Goal: Task Accomplishment & Management: Complete application form

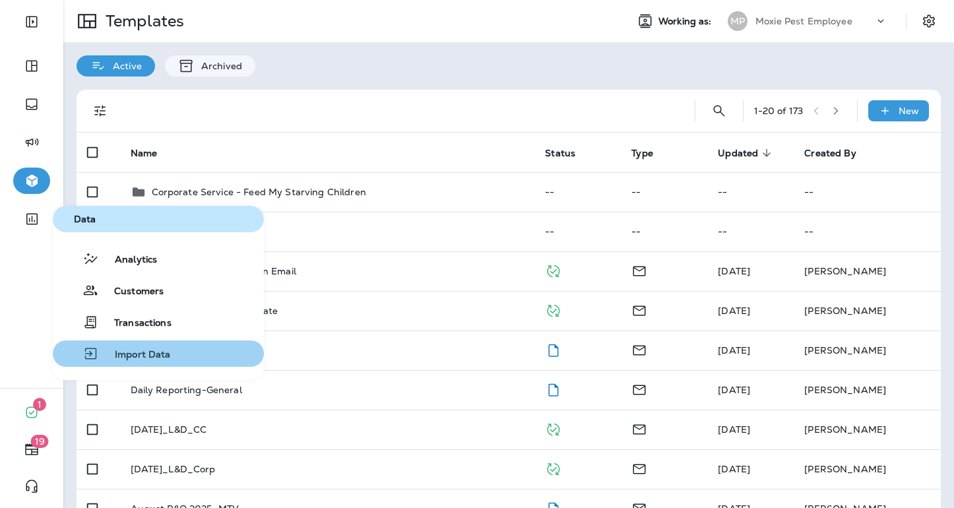
click at [123, 347] on div "Import Data" at bounding box center [114, 354] width 113 height 16
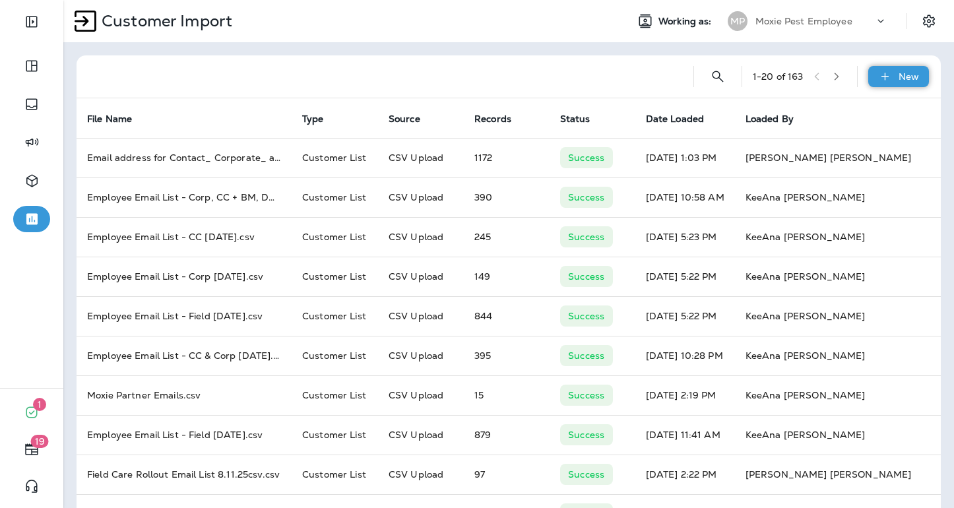
click at [898, 80] on div "New" at bounding box center [898, 76] width 61 height 21
click at [856, 111] on p "Customer list" at bounding box center [859, 111] width 61 height 11
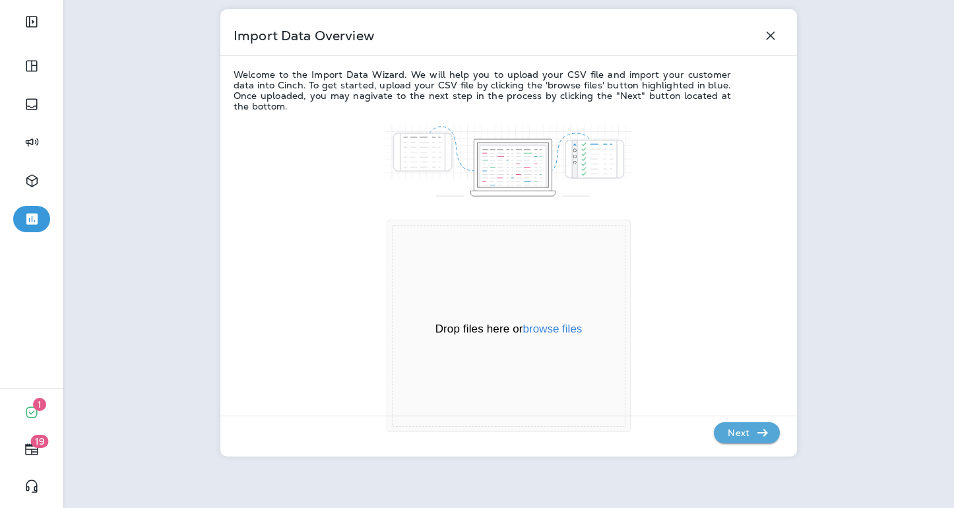
scroll to position [47, 0]
click at [579, 331] on button "browse files" at bounding box center [552, 329] width 59 height 12
click at [542, 328] on button "browse files" at bounding box center [552, 329] width 59 height 12
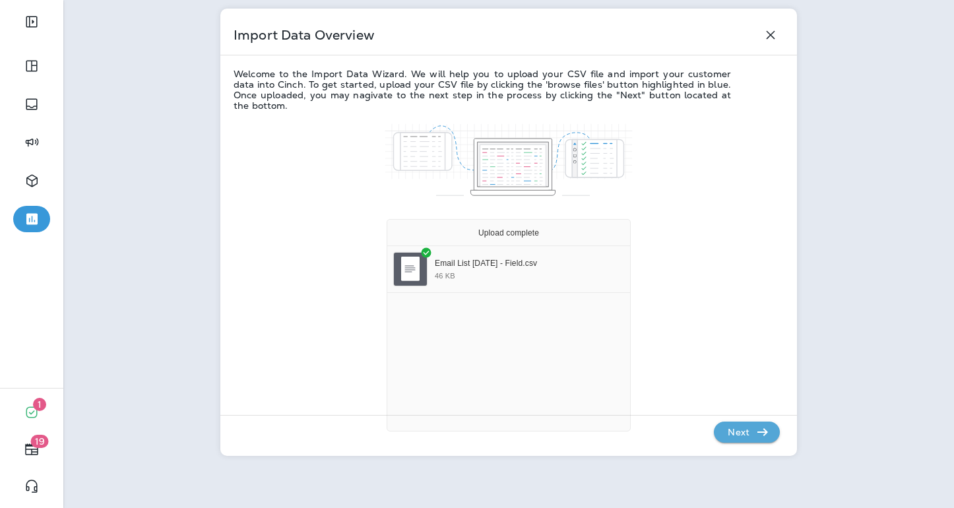
click at [738, 436] on p "Next" at bounding box center [739, 432] width 32 height 21
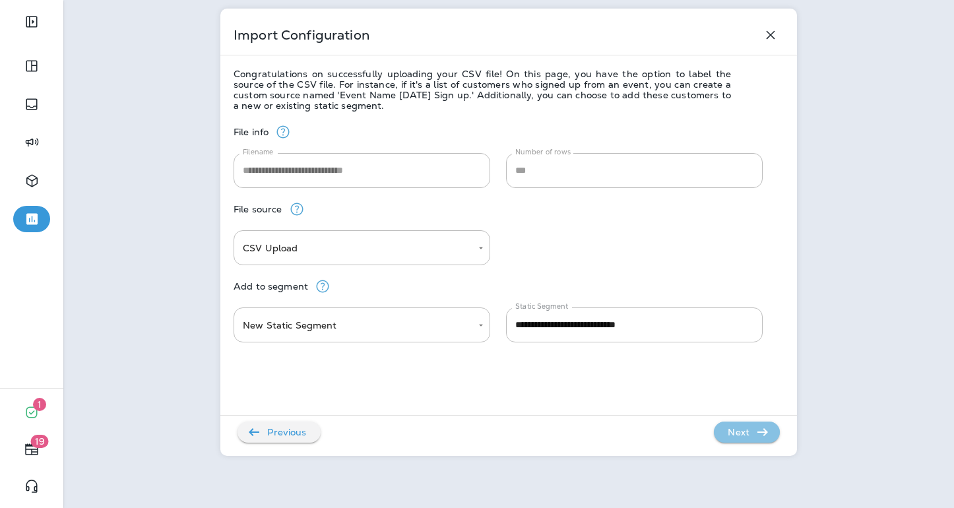
click at [731, 433] on p "Next" at bounding box center [739, 432] width 32 height 21
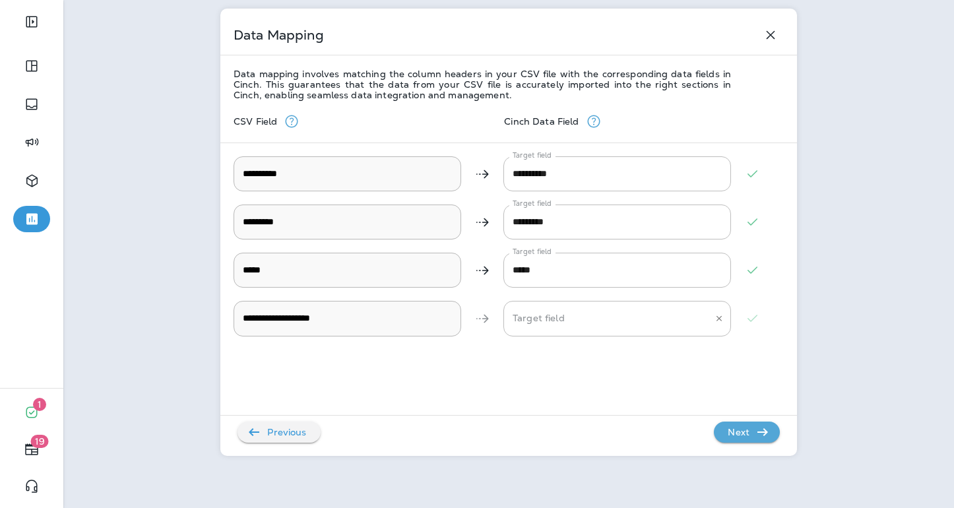
click at [550, 315] on Description "Target field" at bounding box center [607, 318] width 196 height 23
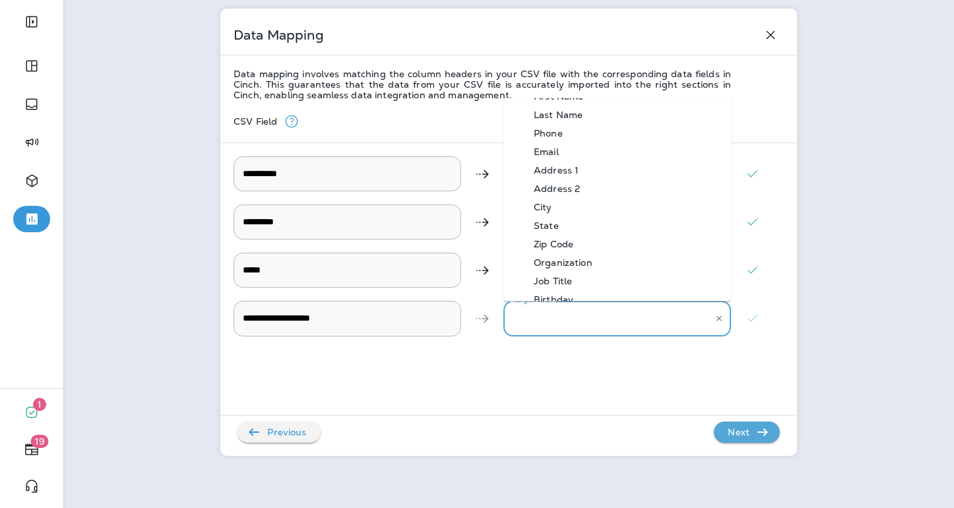
scroll to position [24, 0]
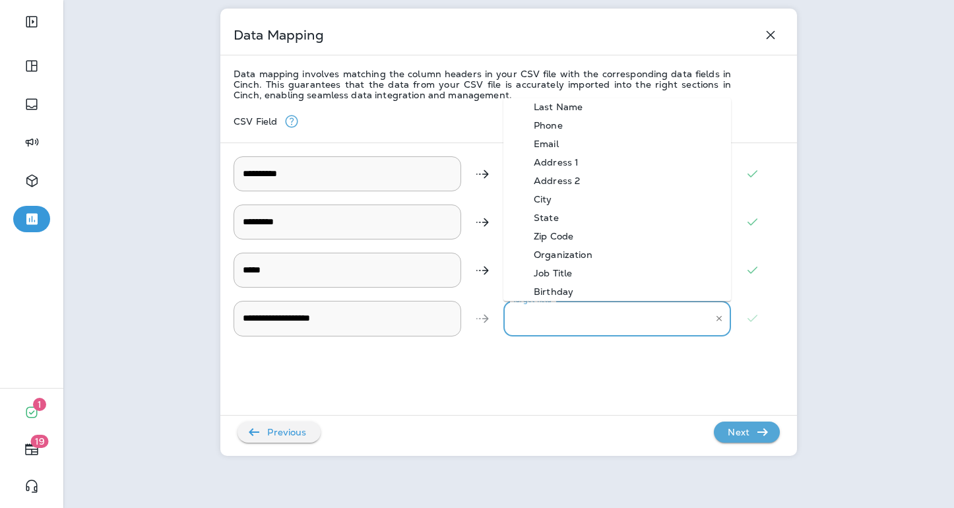
click at [589, 252] on div "Organization" at bounding box center [563, 254] width 98 height 11
type Description "**********"
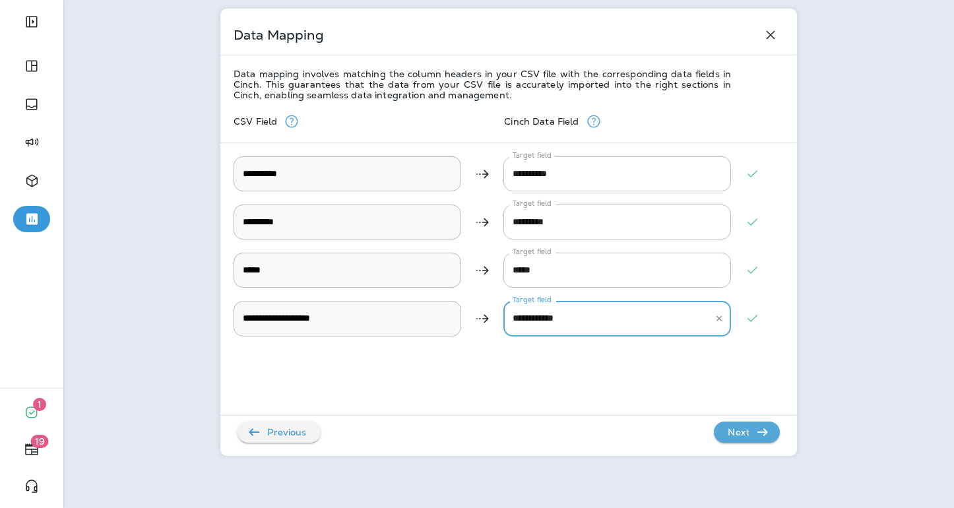
click at [732, 434] on p "Next" at bounding box center [739, 432] width 32 height 21
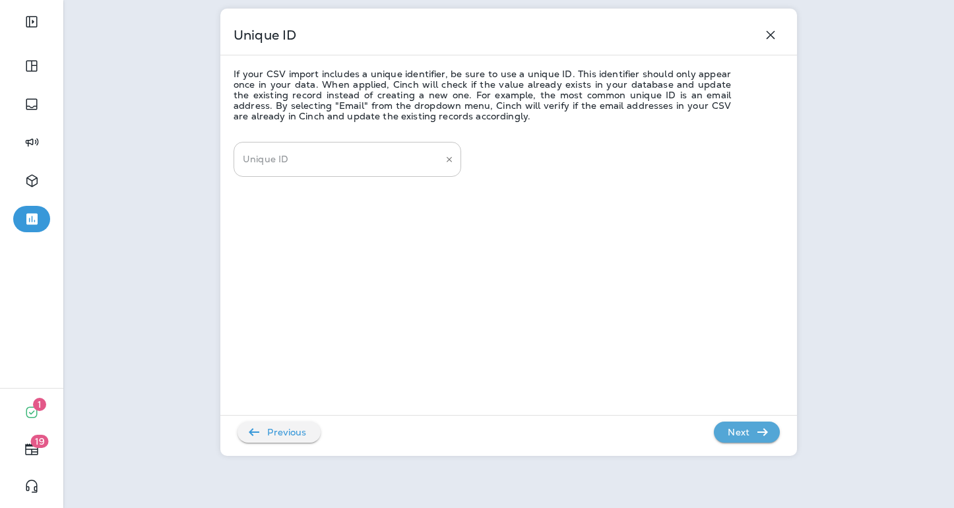
click at [430, 162] on input "Unique ID" at bounding box center [338, 159] width 196 height 23
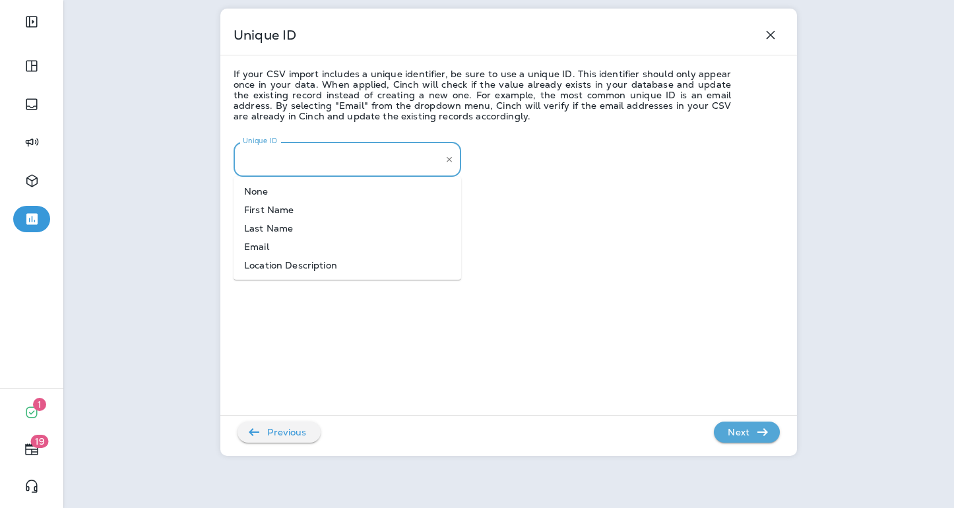
click at [338, 249] on li "Email" at bounding box center [348, 247] width 228 height 18
type input "*****"
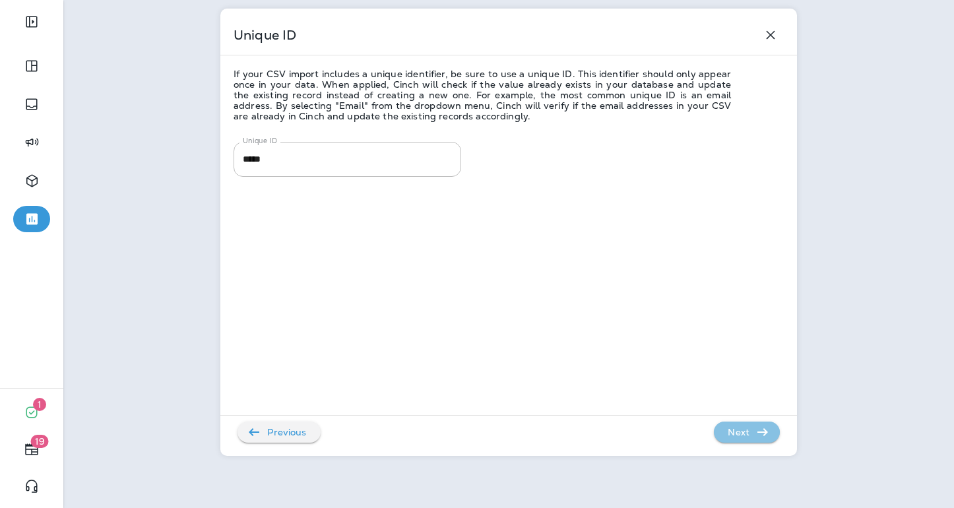
click at [750, 436] on p "Next" at bounding box center [739, 432] width 32 height 21
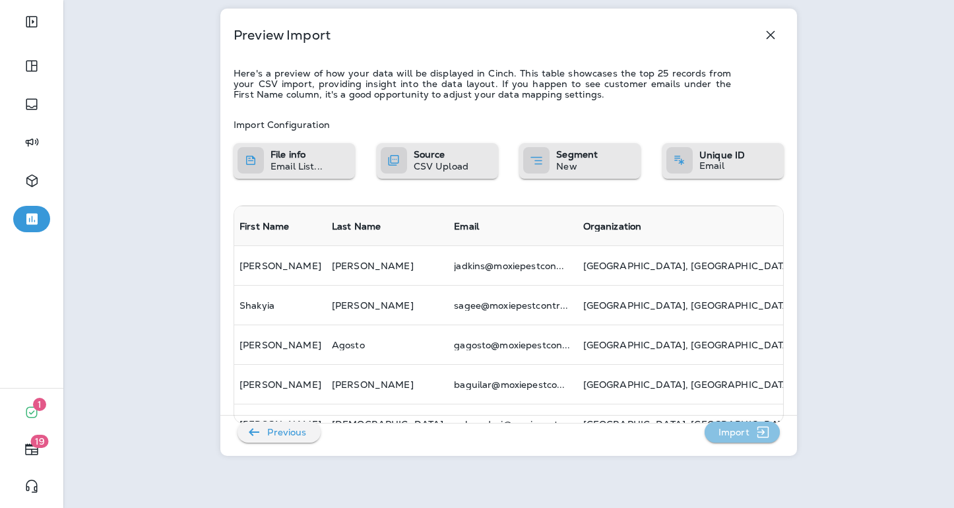
click at [740, 428] on p "Import" at bounding box center [734, 432] width 42 height 21
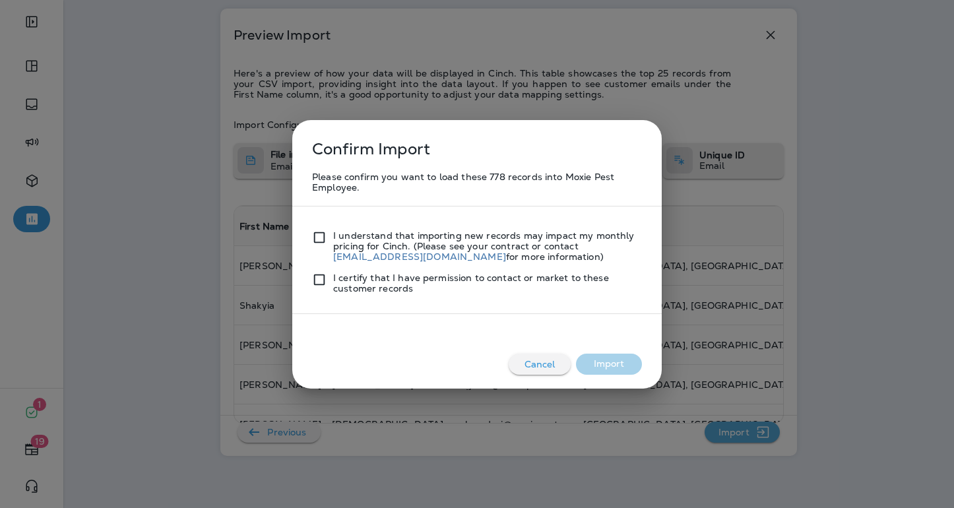
click at [499, 278] on p "I certify that I have permission to contact or market to these customer records" at bounding box center [487, 283] width 309 height 21
click at [616, 366] on button "Import" at bounding box center [609, 364] width 66 height 21
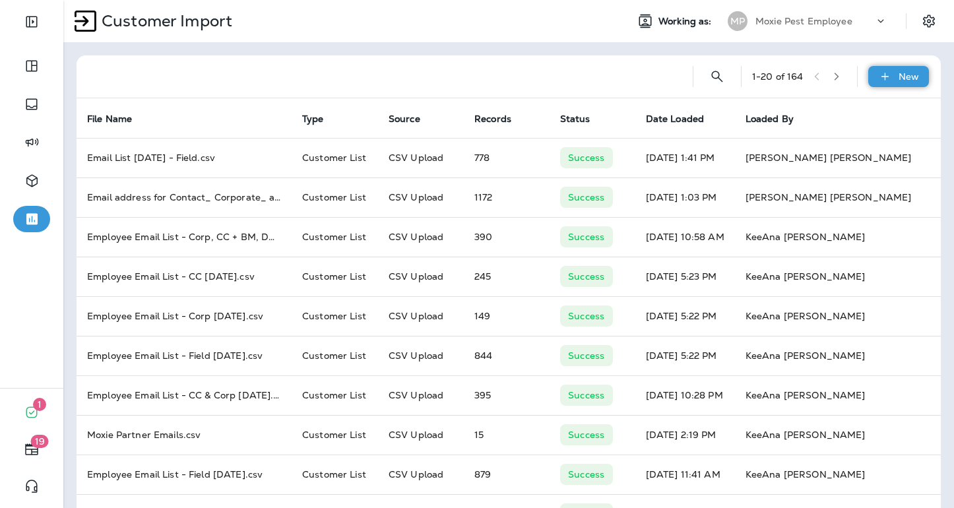
click at [899, 81] on p "New" at bounding box center [909, 76] width 20 height 11
click at [863, 114] on p "Customer list" at bounding box center [859, 111] width 61 height 11
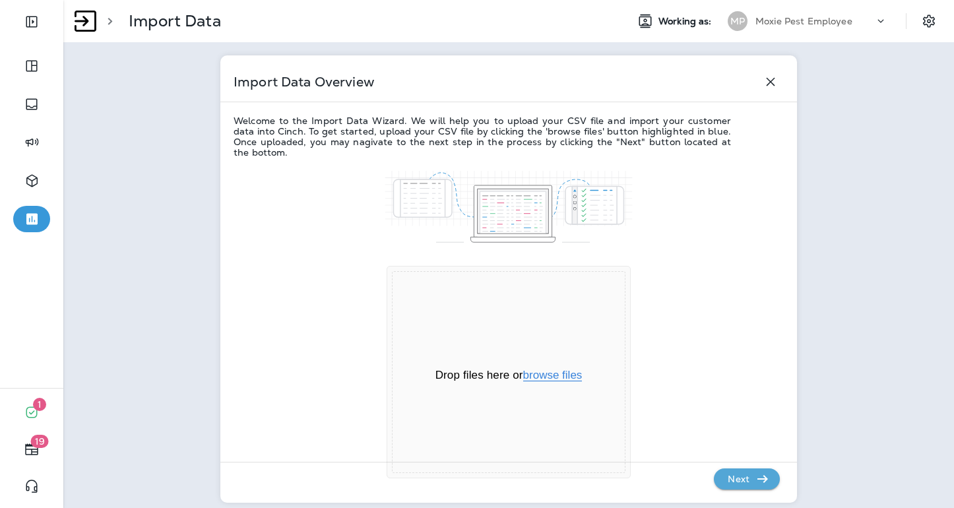
click at [547, 379] on button "browse files" at bounding box center [552, 376] width 59 height 12
click at [111, 22] on p ">" at bounding box center [107, 21] width 11 height 20
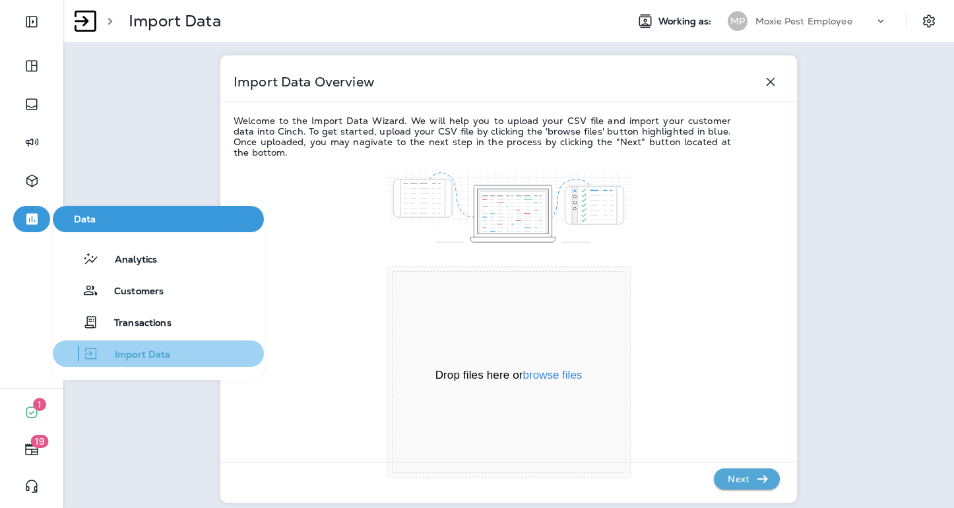
click at [138, 366] on button "Import Data" at bounding box center [158, 354] width 211 height 26
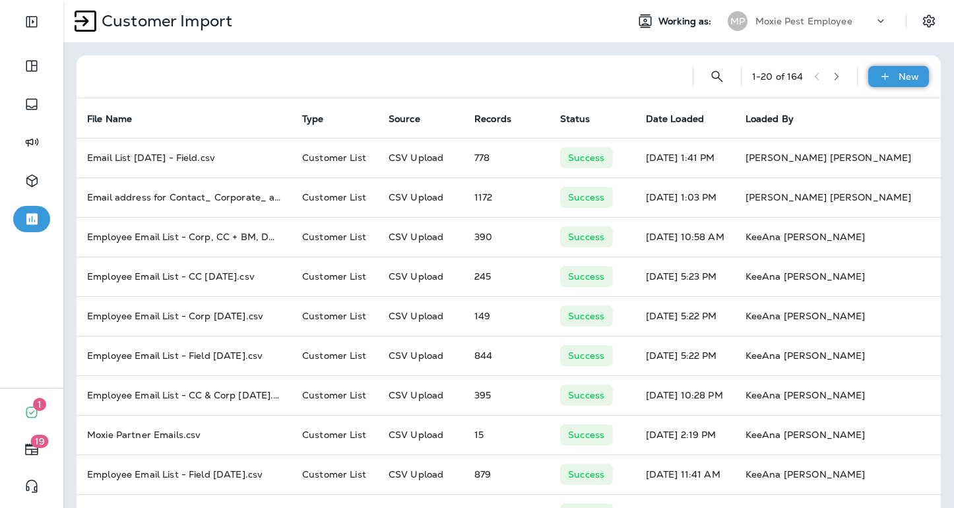
click at [904, 83] on div "New" at bounding box center [898, 76] width 61 height 21
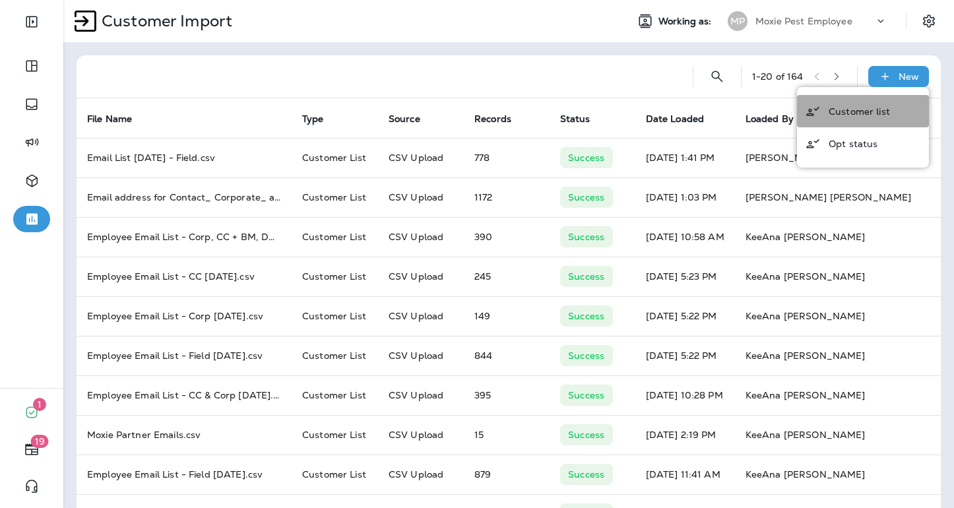
click at [848, 117] on button "Customer list" at bounding box center [863, 111] width 132 height 32
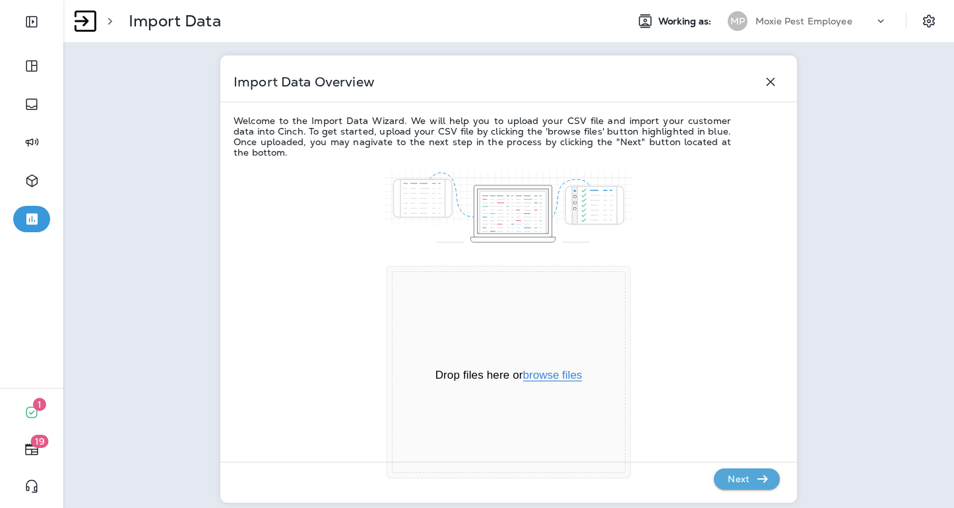
click at [551, 373] on button "browse files" at bounding box center [552, 376] width 59 height 12
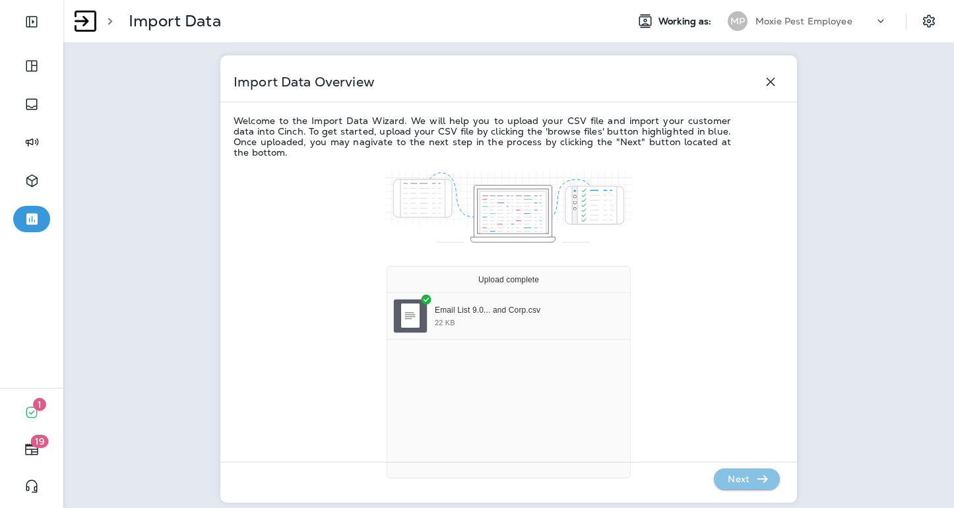
click at [727, 481] on p "Next" at bounding box center [739, 479] width 32 height 21
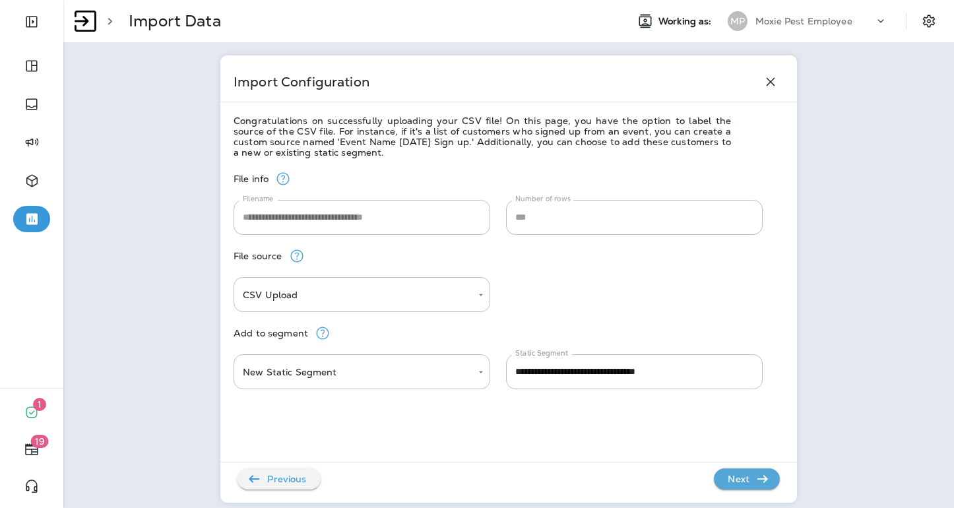
click at [735, 474] on p "Next" at bounding box center [739, 479] width 32 height 21
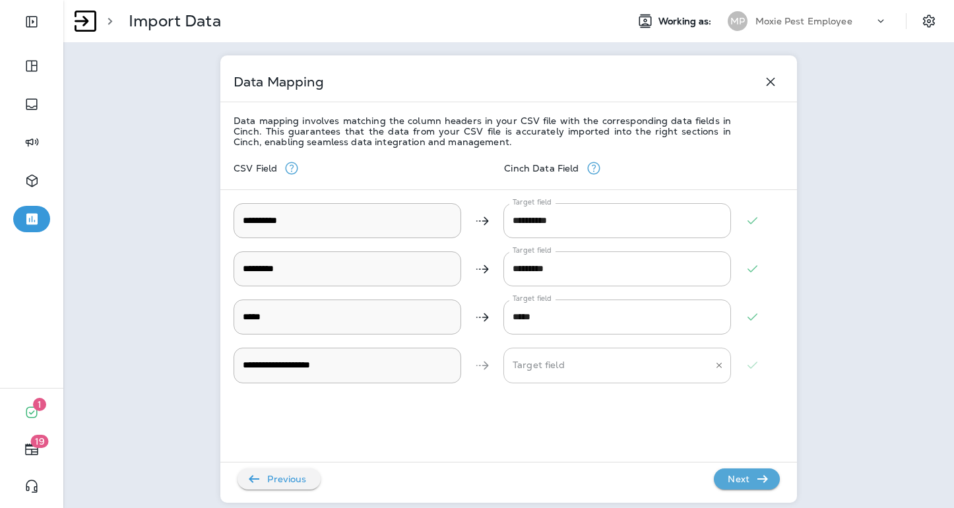
click at [575, 372] on Description "Target field" at bounding box center [607, 365] width 196 height 23
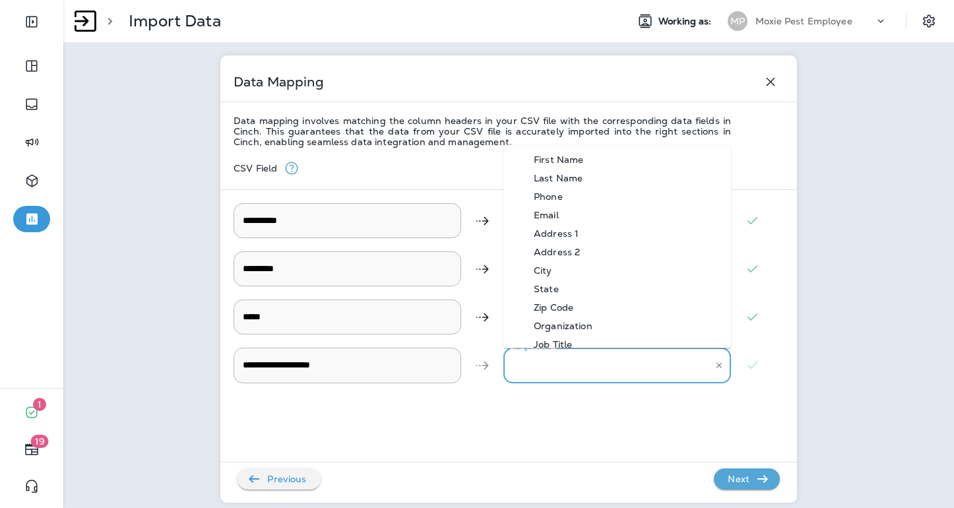
click at [595, 325] on div "Organization" at bounding box center [563, 326] width 98 height 11
type Description "**********"
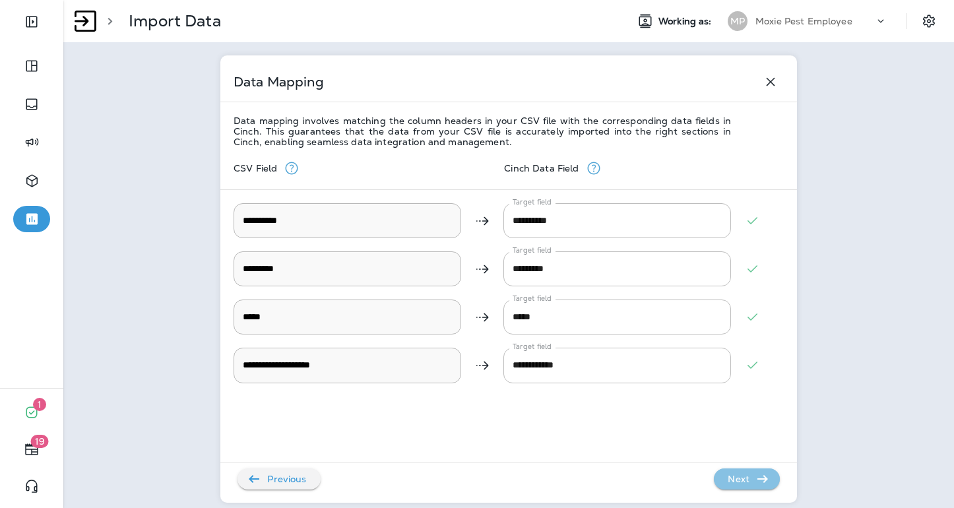
click at [733, 477] on p "Next" at bounding box center [739, 479] width 32 height 21
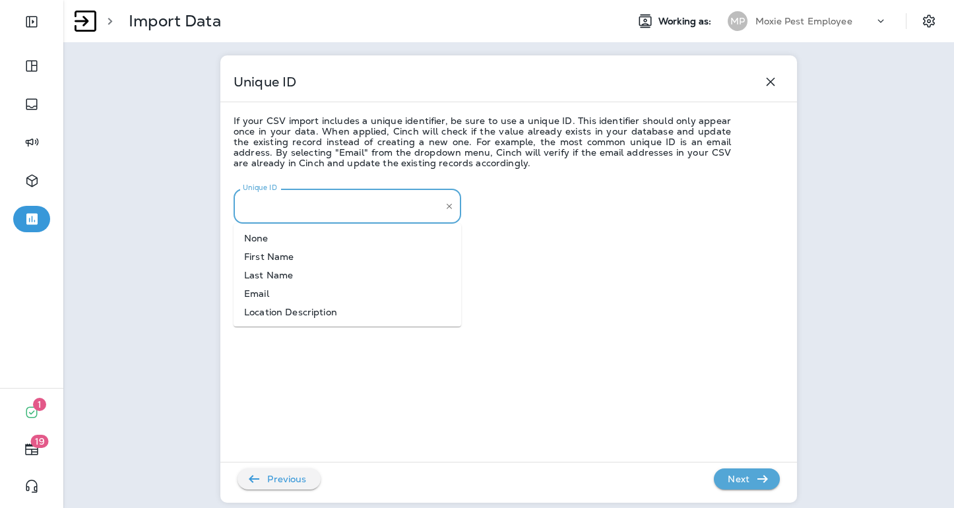
click at [412, 205] on input "Unique ID" at bounding box center [338, 206] width 196 height 23
click at [341, 291] on li "Email" at bounding box center [348, 293] width 228 height 18
type input "*****"
click at [734, 480] on p "Next" at bounding box center [739, 479] width 32 height 21
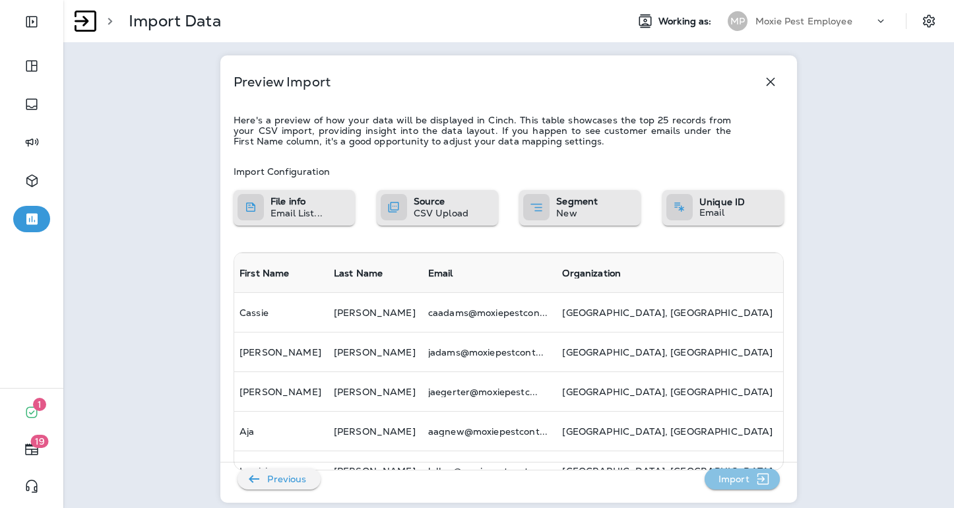
click at [734, 480] on p "Import" at bounding box center [734, 479] width 42 height 21
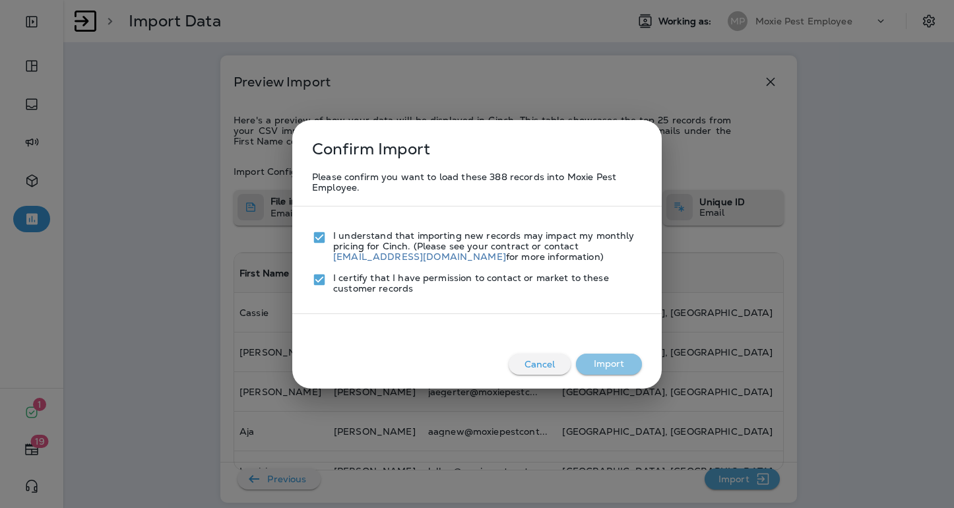
click at [595, 367] on button "Import" at bounding box center [609, 364] width 66 height 21
